Goal: Task Accomplishment & Management: Manage account settings

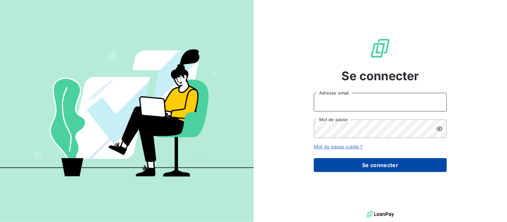
type input "[EMAIL_ADDRESS][DOMAIN_NAME]"
click at [409, 165] on button "Se connecter" at bounding box center [380, 165] width 133 height 14
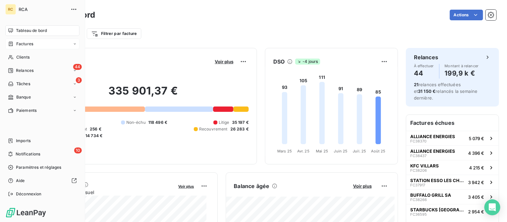
click at [23, 44] on span "Factures" at bounding box center [24, 44] width 17 height 6
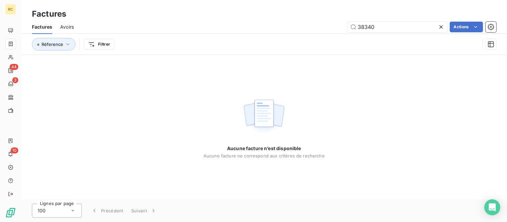
click at [71, 28] on span "Avoirs" at bounding box center [67, 27] width 14 height 7
drag, startPoint x: 401, startPoint y: 26, endPoint x: 277, endPoint y: 21, distance: 124.2
click at [277, 22] on div "38340 Actions" at bounding box center [289, 27] width 415 height 11
type input "250213"
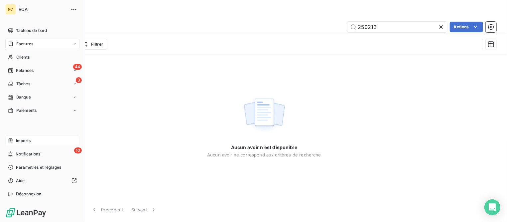
click at [28, 136] on div "Imports" at bounding box center [42, 140] width 74 height 11
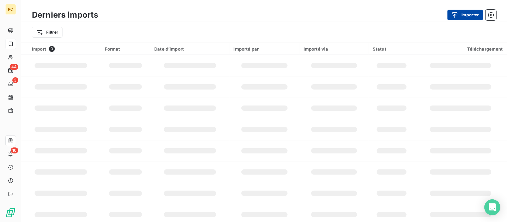
click at [463, 14] on button "Importer" at bounding box center [466, 15] width 36 height 11
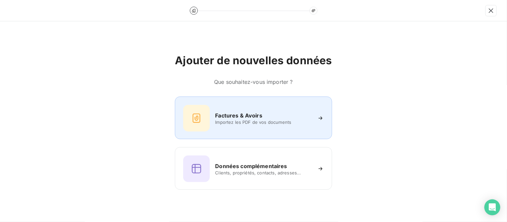
click at [230, 120] on span "Importez les PDF de vos documents" at bounding box center [263, 121] width 96 height 5
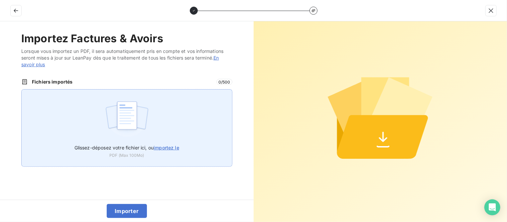
click at [144, 145] on span "Glissez-déposez votre fichier ici, ou importez le" at bounding box center [127, 148] width 105 height 6
click at [22, 89] on input "Glissez-déposez votre fichier ici, ou importez le" at bounding box center [21, 89] width 0 height 0
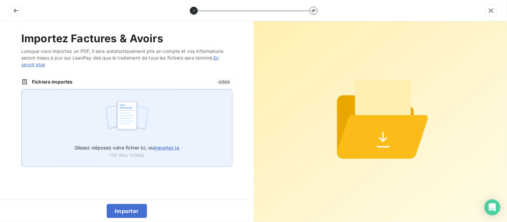
type input "C:\fakepath\AC250213.pdf"
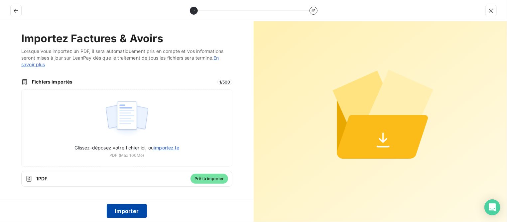
click at [135, 209] on button "Importer" at bounding box center [127, 211] width 40 height 14
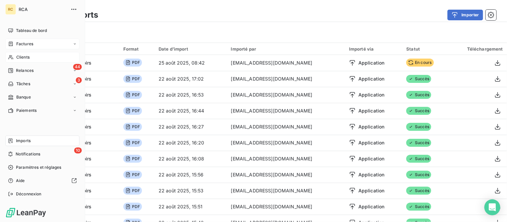
click at [19, 55] on span "Clients" at bounding box center [22, 57] width 13 height 6
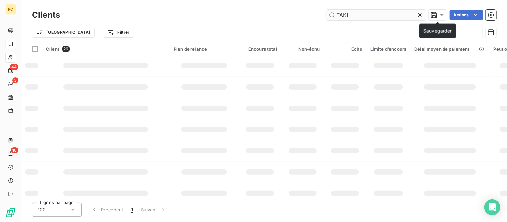
type input "TAKI"
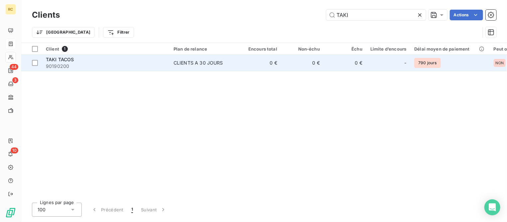
click at [76, 65] on span "90190200" at bounding box center [106, 66] width 120 height 7
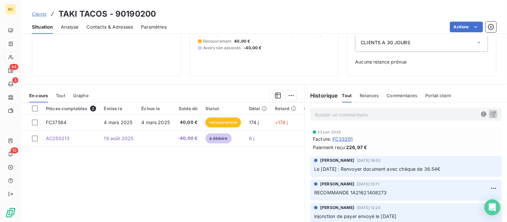
scroll to position [83, 0]
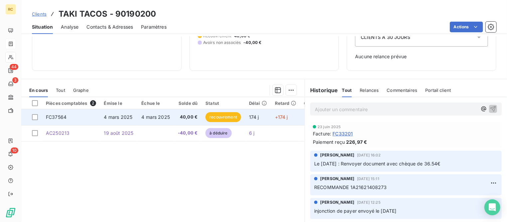
click at [64, 114] on span "FC37564" at bounding box center [56, 117] width 21 height 6
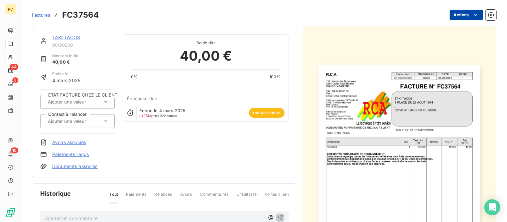
click at [449, 16] on html "RC 44 3 10 Factures FC37564 Actions TAKI TACOS 90190200 Montant initial 40,00 €…" at bounding box center [253, 111] width 507 height 222
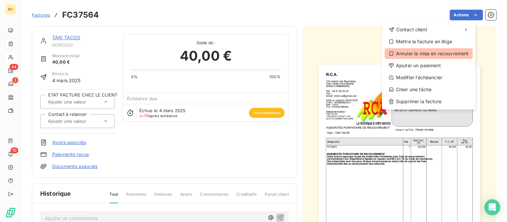
click at [435, 53] on div "Annuler la mise en recouvrement" at bounding box center [429, 53] width 88 height 11
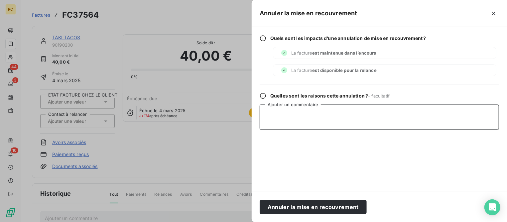
click at [333, 114] on textarea "Ajouter un commentaire" at bounding box center [380, 116] width 240 height 25
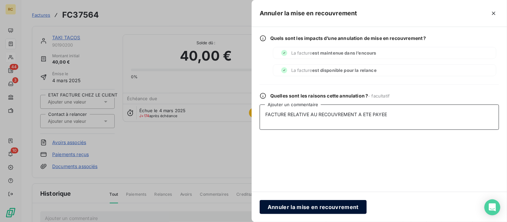
type textarea "FACTURE RELATIVE AU RECOUVREMENT A ETE PAYEE"
click at [285, 205] on button "Annuler la mise en recouvrement" at bounding box center [313, 207] width 107 height 14
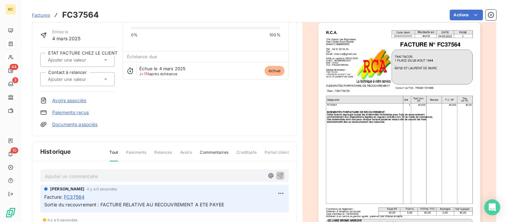
click at [72, 100] on link "Avoirs associés" at bounding box center [69, 100] width 34 height 7
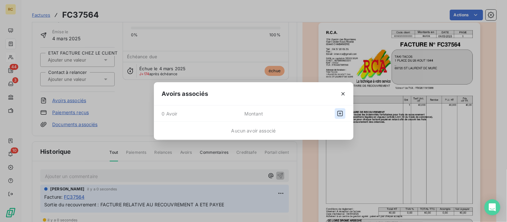
click at [339, 112] on icon "button" at bounding box center [340, 113] width 7 height 7
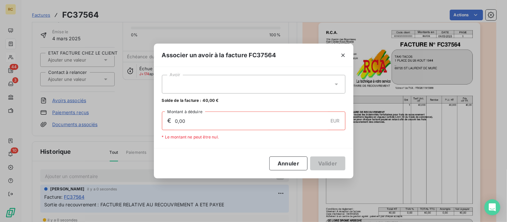
click at [199, 86] on div at bounding box center [254, 84] width 184 height 19
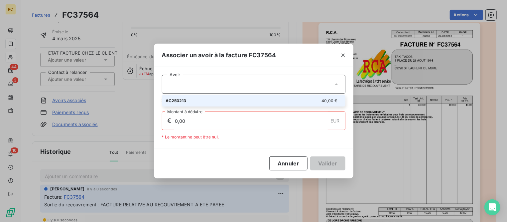
click at [194, 103] on div "AC250213 40,00 €" at bounding box center [254, 100] width 176 height 6
type input "40,00"
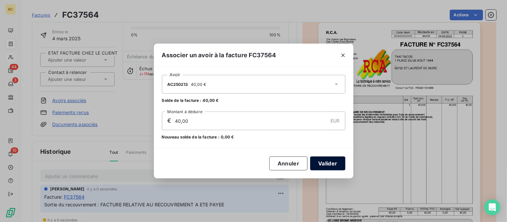
click at [333, 163] on button "Valider" at bounding box center [327, 163] width 35 height 14
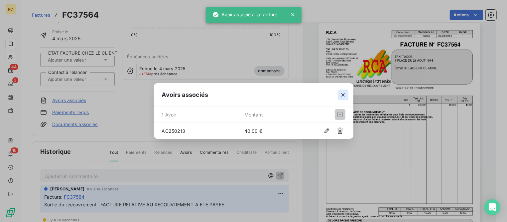
click at [344, 97] on icon "button" at bounding box center [343, 94] width 7 height 7
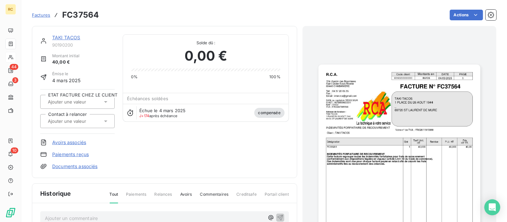
click at [59, 39] on link "TAKI TACOS" at bounding box center [66, 38] width 28 height 6
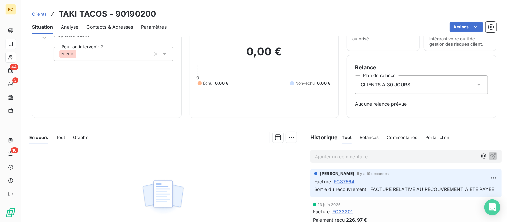
scroll to position [83, 0]
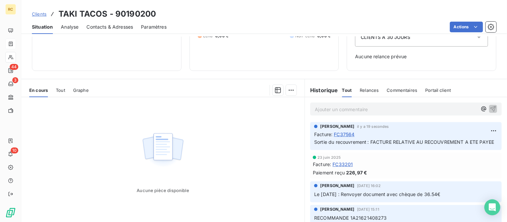
click at [63, 88] on span "Tout" at bounding box center [60, 90] width 9 height 5
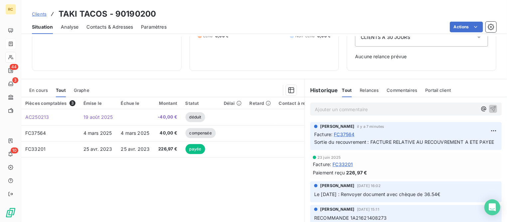
click at [37, 13] on span "Clients" at bounding box center [39, 13] width 15 height 5
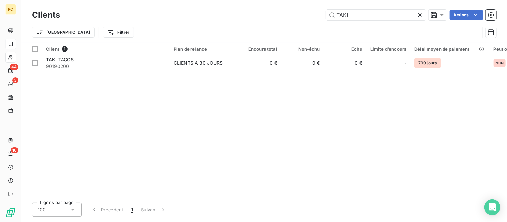
drag, startPoint x: 366, startPoint y: 17, endPoint x: 253, endPoint y: 2, distance: 113.5
click at [253, 2] on div "Clients TAKI Actions Trier Filtrer" at bounding box center [264, 21] width 486 height 43
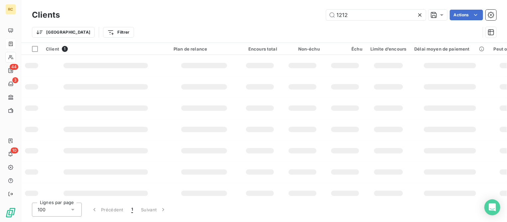
type input "1212"
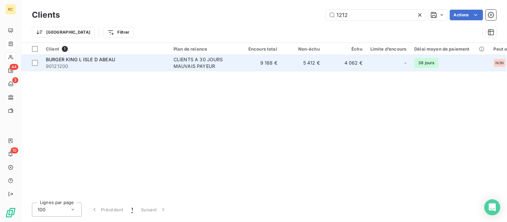
click at [88, 62] on span "BURGER KING L ISLE D ABEAU" at bounding box center [80, 60] width 69 height 6
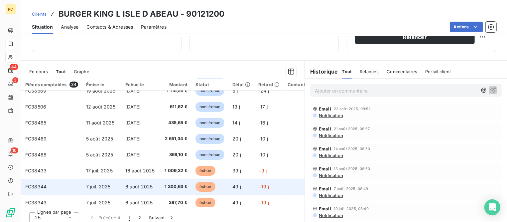
scroll to position [42, 0]
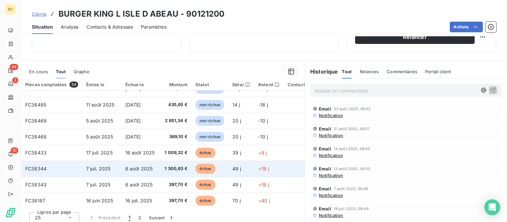
click at [118, 167] on td "7 juil. 2025" at bounding box center [101, 169] width 39 height 16
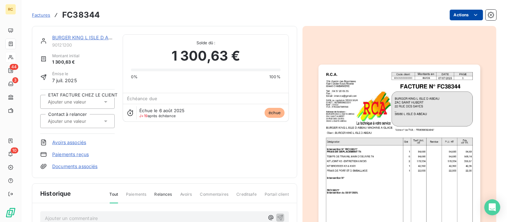
click at [455, 16] on html "RC 44 3 10 Factures FC38344 Actions BURGER KING L ISLE D ABEAU 90121200 Montant…" at bounding box center [253, 111] width 507 height 222
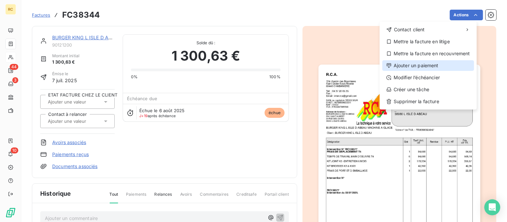
click at [426, 64] on div "Ajouter un paiement" at bounding box center [429, 65] width 92 height 11
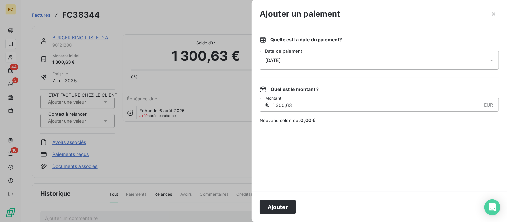
click at [317, 62] on div "[DATE]" at bounding box center [380, 60] width 240 height 19
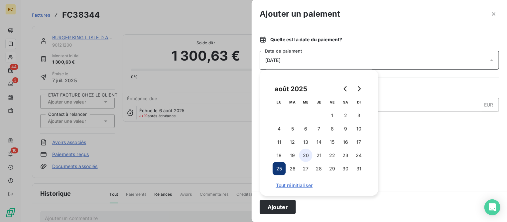
click at [307, 155] on button "20" at bounding box center [305, 155] width 13 height 13
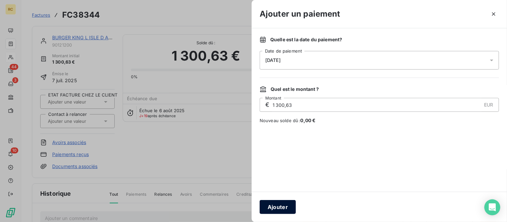
click at [288, 206] on button "Ajouter" at bounding box center [278, 207] width 36 height 14
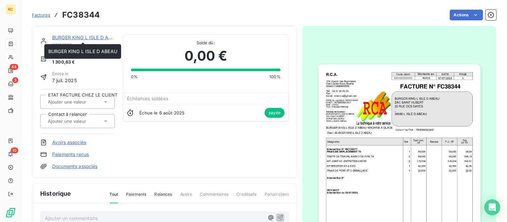
click at [66, 39] on link "BURGER KING L ISLE D ABEAU" at bounding box center [86, 38] width 69 height 6
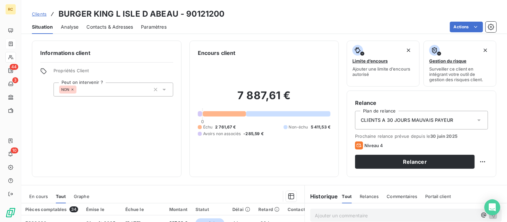
scroll to position [129, 0]
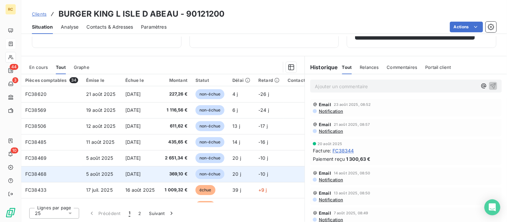
click at [114, 176] on td "5 août 2025" at bounding box center [101, 174] width 39 height 16
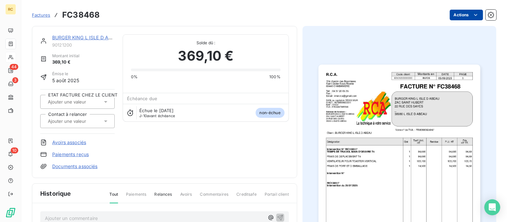
click at [451, 15] on html "RC 44 3 10 Factures FC38468 Actions BURGER KING L ISLE D ABEAU 90121200 Montant…" at bounding box center [253, 111] width 507 height 222
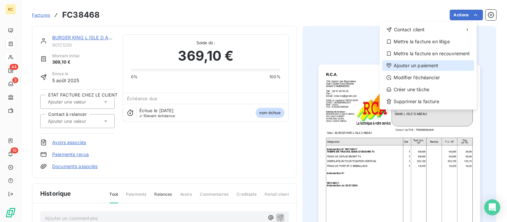
click at [413, 65] on div "Ajouter un paiement" at bounding box center [429, 65] width 92 height 11
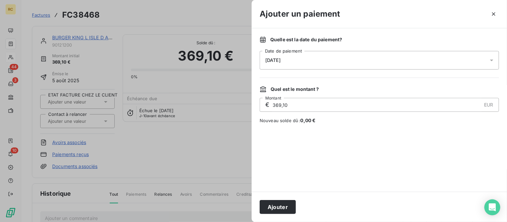
click at [337, 60] on div "[DATE]" at bounding box center [380, 60] width 240 height 19
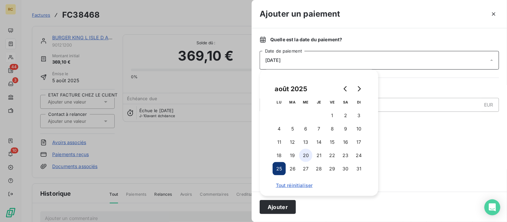
click at [307, 154] on button "20" at bounding box center [305, 155] width 13 height 13
click at [270, 209] on button "Ajouter" at bounding box center [278, 207] width 36 height 14
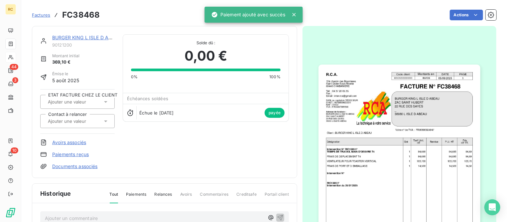
click at [85, 38] on link "BURGER KING L ISLE D ABEAU" at bounding box center [86, 38] width 69 height 6
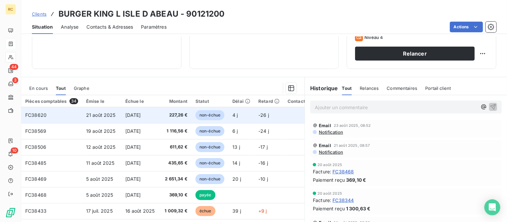
scroll to position [125, 0]
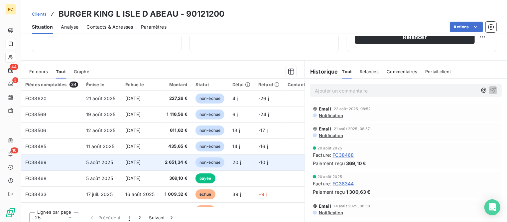
click at [141, 161] on span "[DATE]" at bounding box center [133, 162] width 16 height 6
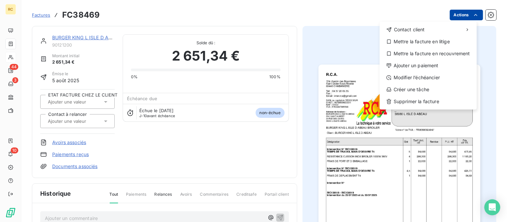
click at [459, 18] on html "RC 44 3 10 Factures FC38469 Actions Contact client Mettre la facture en litige …" at bounding box center [253, 111] width 507 height 222
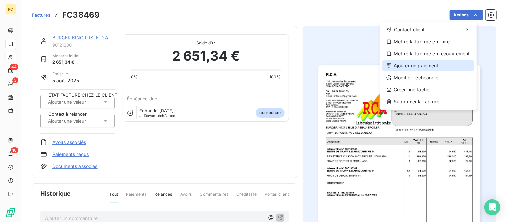
click at [415, 64] on div "Ajouter un paiement" at bounding box center [429, 65] width 92 height 11
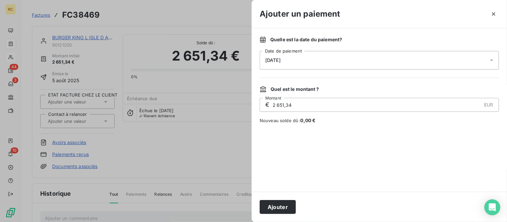
click at [284, 55] on div "[DATE]" at bounding box center [380, 60] width 240 height 19
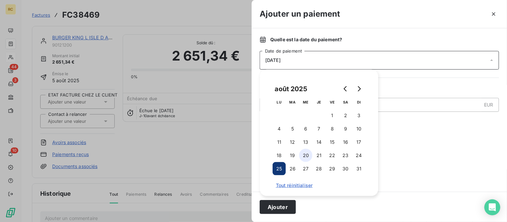
click at [304, 156] on button "20" at bounding box center [305, 155] width 13 height 13
click at [268, 208] on button "Ajouter" at bounding box center [278, 207] width 36 height 14
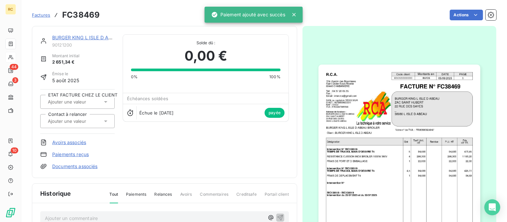
click at [91, 37] on link "BURGER KING L ISLE D ABEAU" at bounding box center [86, 38] width 69 height 6
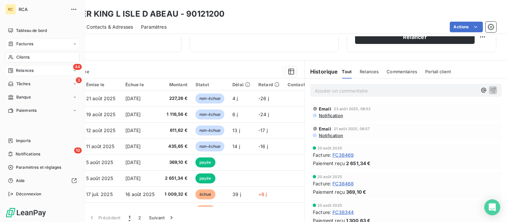
click at [27, 71] on span "Relances" at bounding box center [25, 71] width 18 height 6
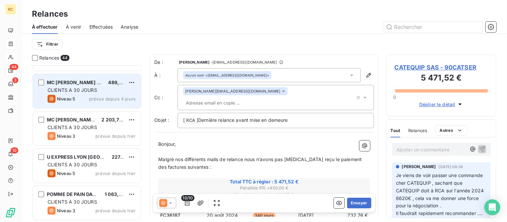
scroll to position [1483, 0]
